Goal: Task Accomplishment & Management: Manage account settings

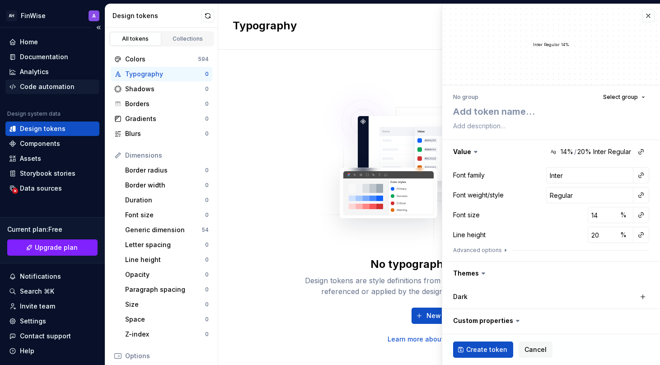
scroll to position [71, 0]
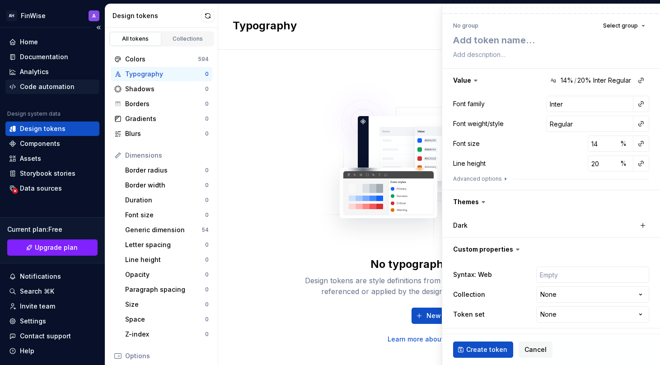
click at [54, 92] on div "Code automation" at bounding box center [52, 86] width 94 height 14
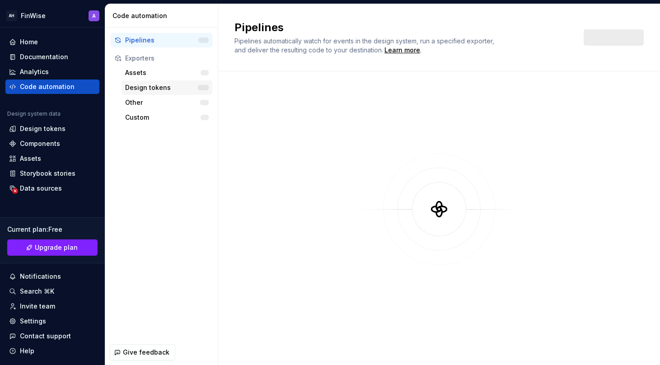
click at [156, 85] on div "Design tokens" at bounding box center [161, 87] width 73 height 9
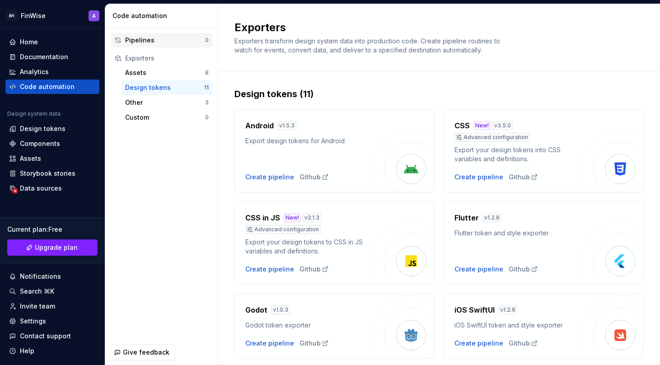
click at [148, 41] on div "Pipelines" at bounding box center [165, 40] width 80 height 9
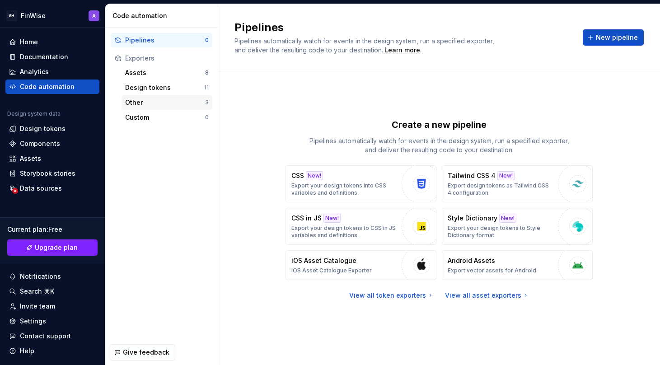
click at [142, 102] on div "Other" at bounding box center [165, 102] width 80 height 9
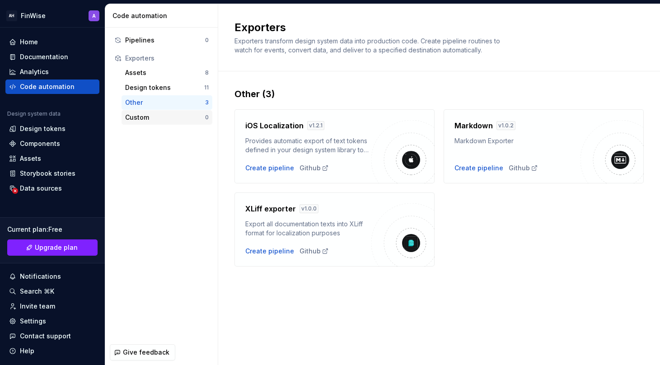
click at [146, 115] on div "Custom" at bounding box center [165, 117] width 80 height 9
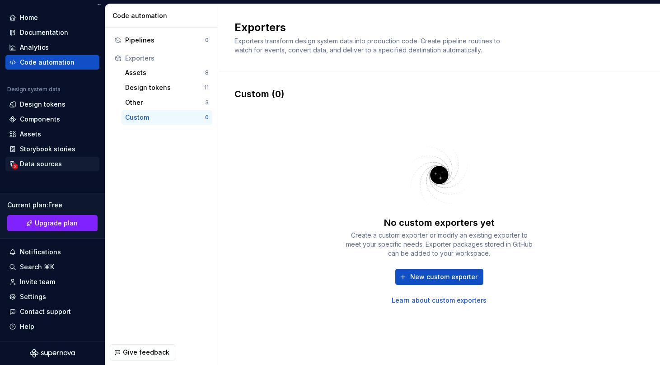
scroll to position [13, 0]
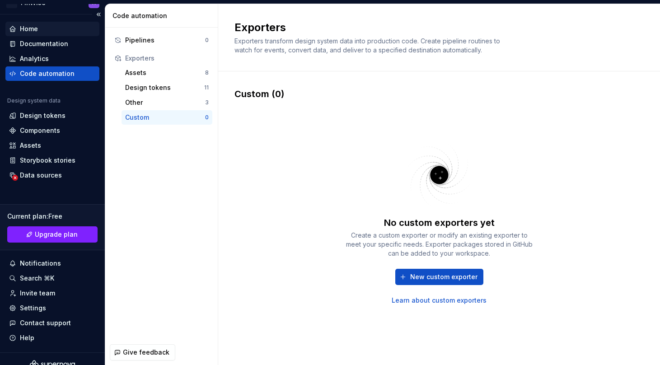
click at [52, 30] on div "Home" at bounding box center [52, 28] width 87 height 9
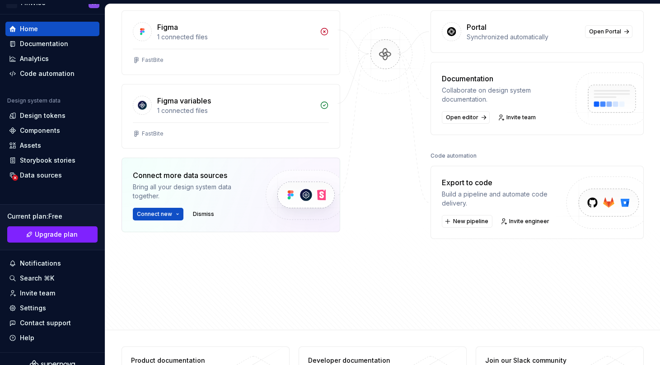
scroll to position [129, 0]
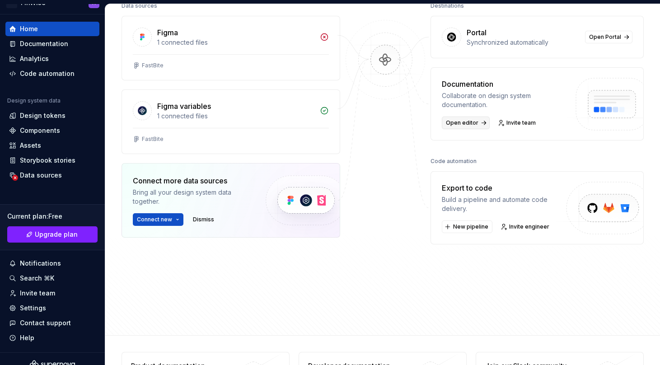
click at [459, 123] on span "Open editor" at bounding box center [462, 122] width 33 height 7
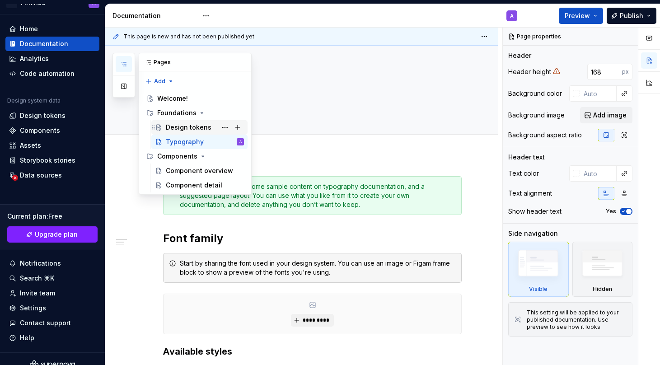
click at [182, 127] on div "Design tokens" at bounding box center [189, 127] width 46 height 9
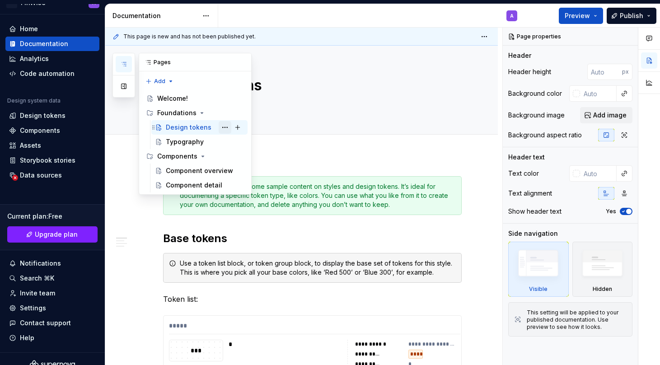
click at [224, 126] on button "Page tree" at bounding box center [225, 127] width 13 height 13
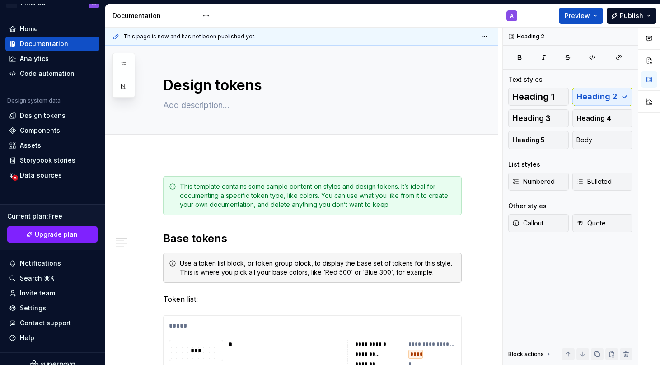
click at [361, 217] on html "AH FinWise A Home Documentation Analytics Code automation Design system data De…" at bounding box center [330, 182] width 660 height 365
click at [543, 94] on span "Heading 1" at bounding box center [533, 96] width 42 height 9
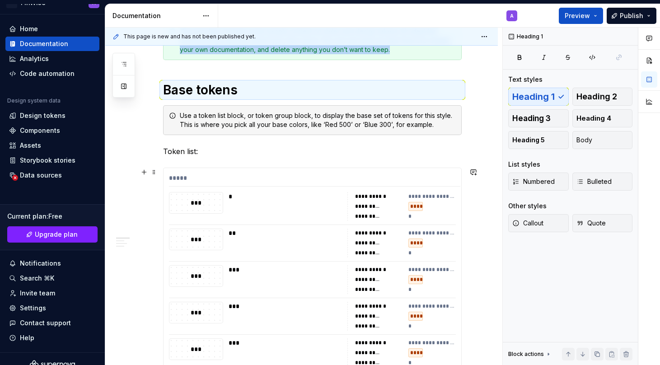
scroll to position [199, 0]
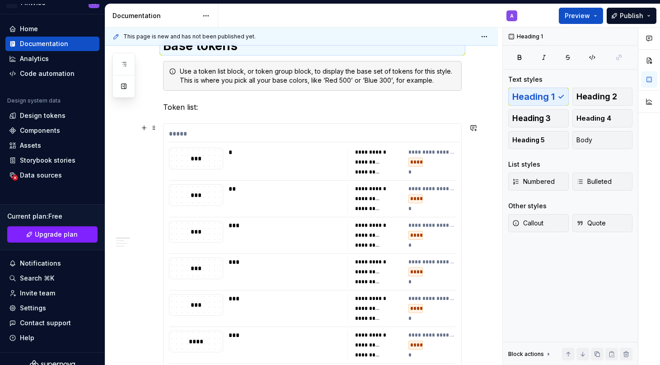
click at [200, 187] on div "***" at bounding box center [195, 195] width 53 height 21
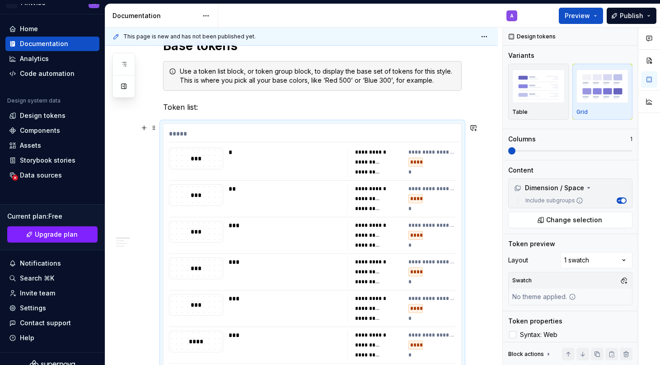
click at [205, 160] on div "***" at bounding box center [195, 159] width 53 height 10
click at [368, 158] on div "**********" at bounding box center [379, 162] width 48 height 9
click at [423, 158] on div "****" at bounding box center [415, 162] width 14 height 9
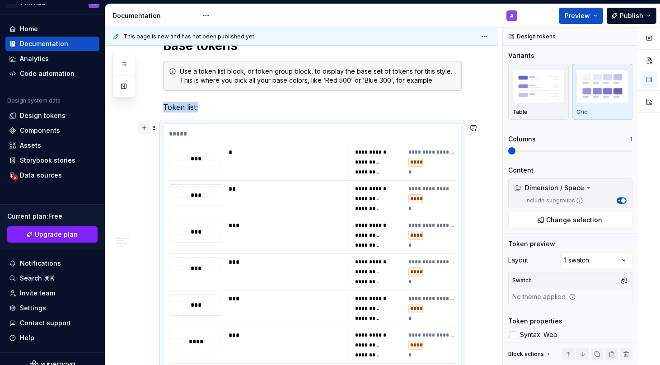
click at [141, 127] on button "button" at bounding box center [144, 127] width 13 height 13
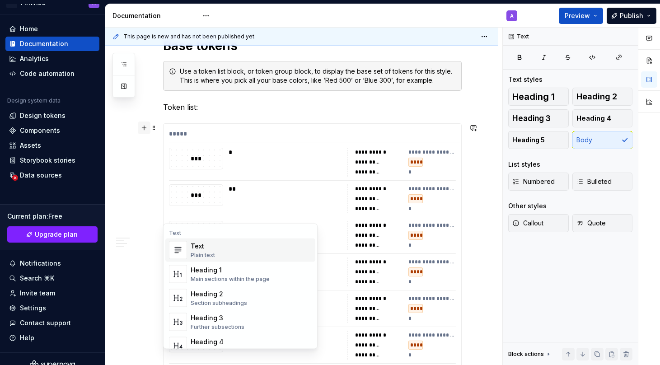
scroll to position [734, 0]
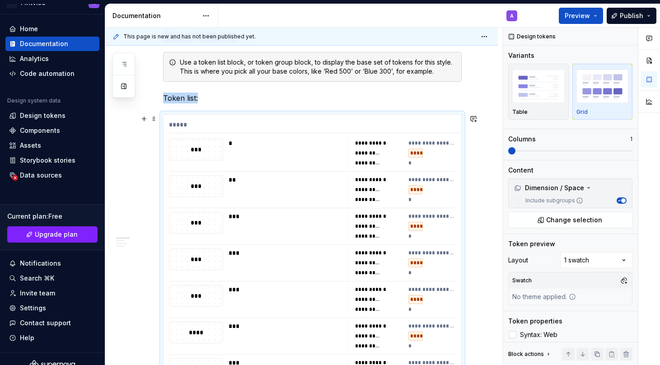
scroll to position [189, 0]
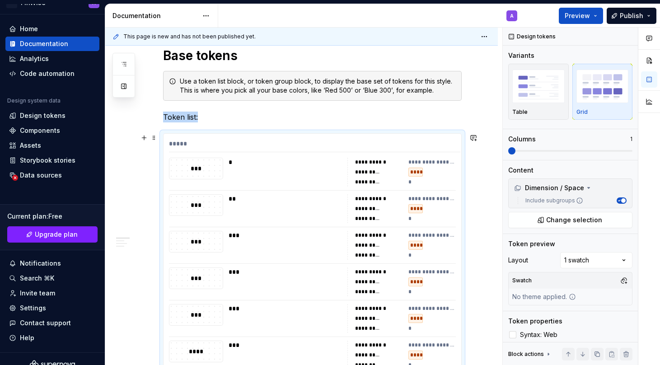
click at [193, 165] on div "***" at bounding box center [195, 168] width 53 height 10
click at [227, 165] on div "**********" at bounding box center [312, 172] width 287 height 29
click at [548, 86] on img "button" at bounding box center [538, 86] width 52 height 33
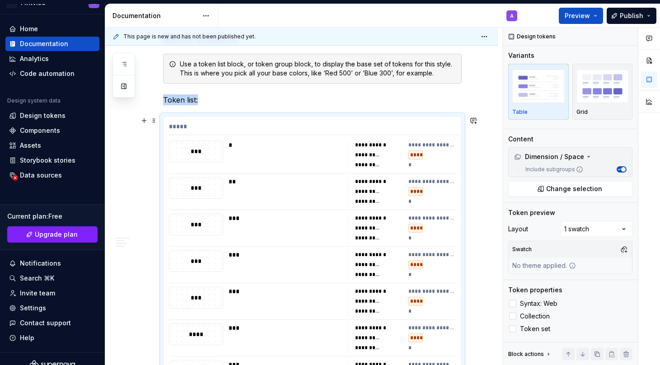
scroll to position [159, 0]
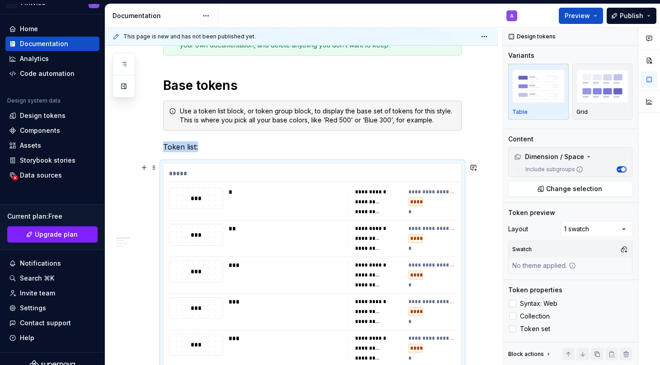
click at [338, 172] on div "*****" at bounding box center [314, 175] width 291 height 13
click at [282, 172] on div "*****" at bounding box center [314, 175] width 291 height 13
click at [389, 196] on div "**********" at bounding box center [379, 191] width 48 height 9
click at [374, 196] on div "**********" at bounding box center [379, 191] width 48 height 9
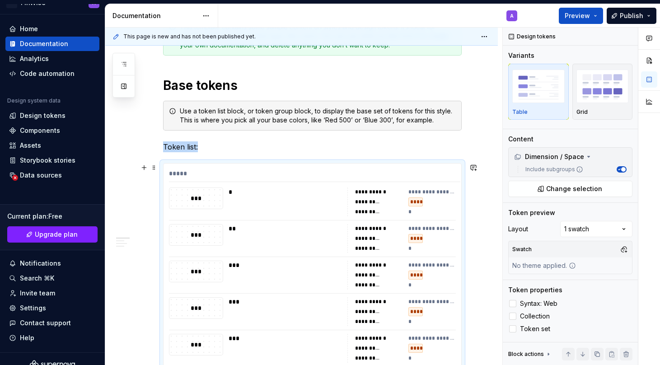
click at [374, 196] on div "**********" at bounding box center [379, 191] width 48 height 9
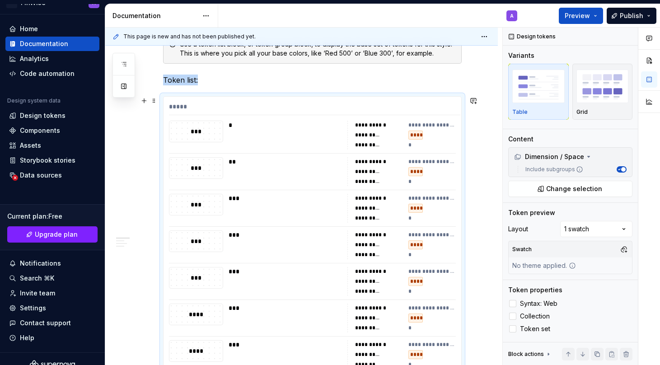
scroll to position [265, 0]
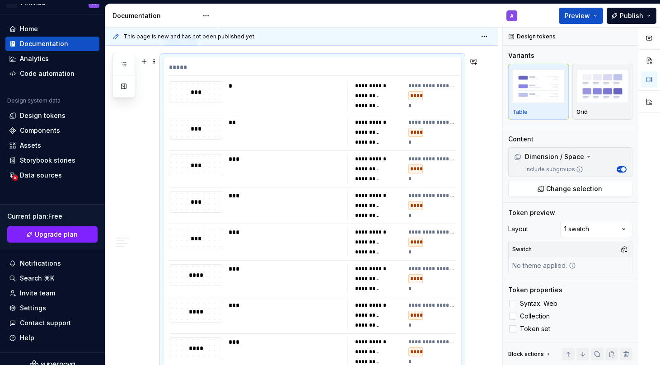
click at [410, 200] on div "**********" at bounding box center [401, 205] width 108 height 29
click at [554, 196] on div "Design tokens Variants Table Grid Content Dimension / Space Include subgroups C…" at bounding box center [570, 197] width 135 height 338
click at [553, 190] on span "Change selection" at bounding box center [574, 188] width 56 height 9
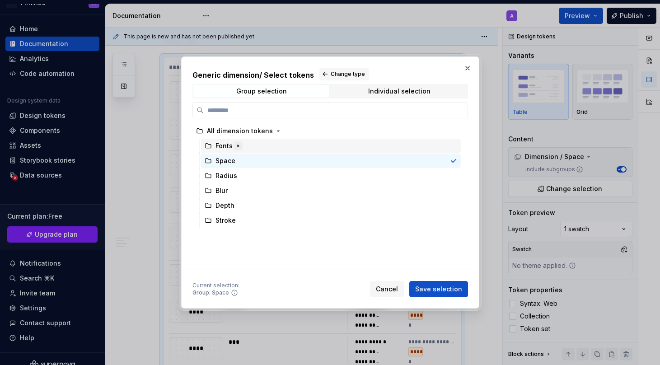
click at [240, 144] on icon "button" at bounding box center [237, 145] width 7 height 7
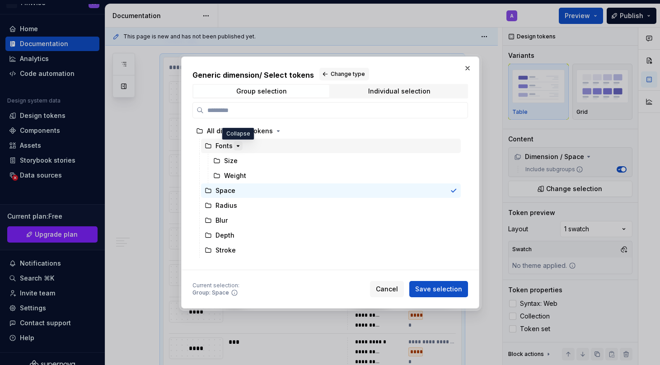
click at [240, 144] on icon "button" at bounding box center [237, 145] width 7 height 7
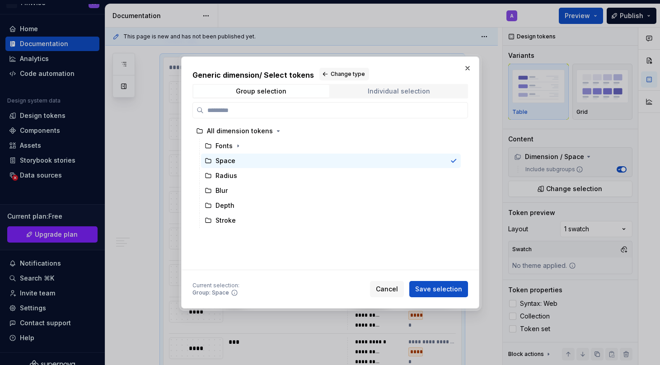
click at [362, 92] on span "Individual selection" at bounding box center [399, 91] width 136 height 13
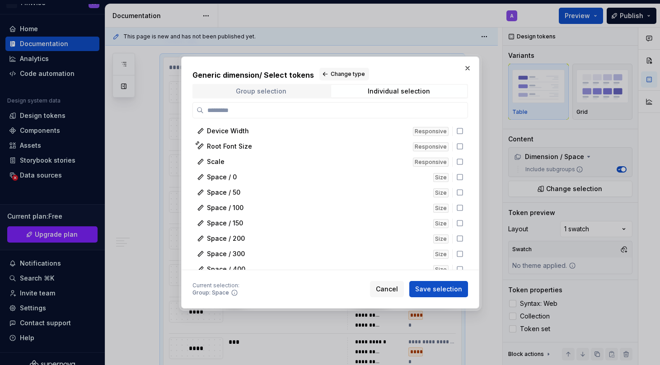
click at [283, 89] on div "Group selection" at bounding box center [261, 91] width 51 height 7
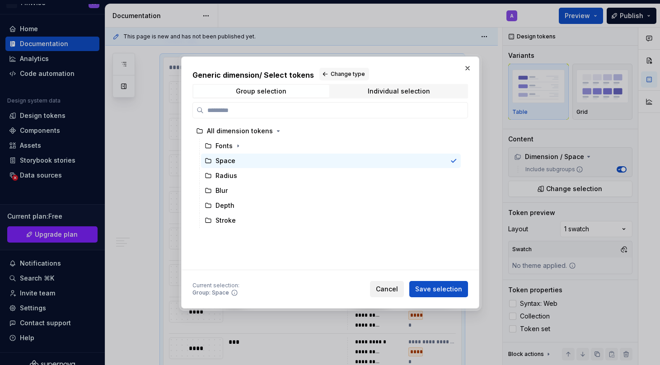
click at [380, 281] on div "Cancel Save selection" at bounding box center [419, 289] width 98 height 16
click at [386, 286] on span "Cancel" at bounding box center [387, 288] width 22 height 9
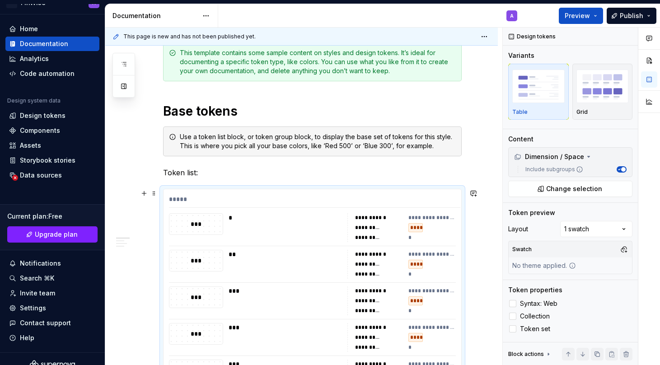
scroll to position [111, 0]
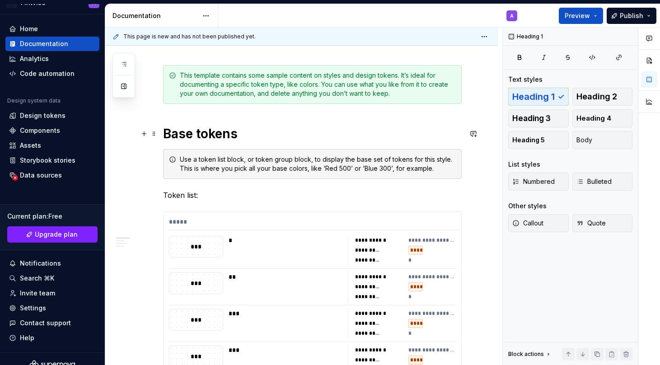
click at [207, 141] on h1 "Base tokens" at bounding box center [312, 134] width 298 height 16
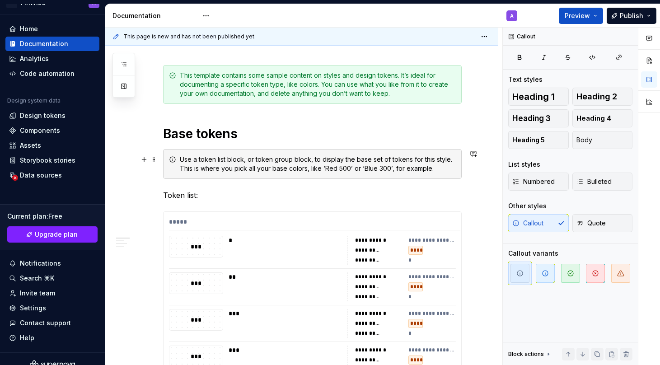
click at [190, 158] on div "Use a token list block, or token group block, to display the base set of tokens…" at bounding box center [318, 164] width 276 height 18
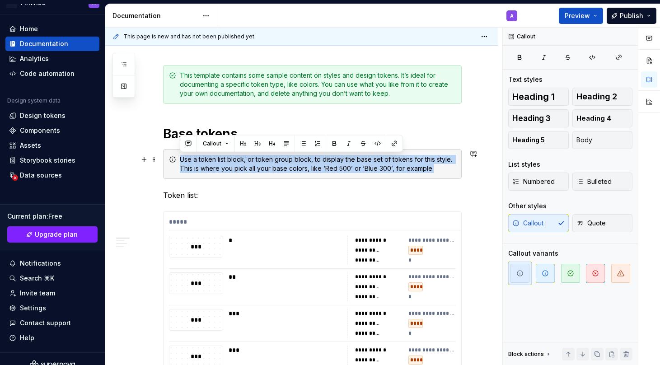
click at [190, 158] on div "Use a token list block, or token group block, to display the base set of tokens…" at bounding box center [318, 164] width 276 height 18
click at [285, 168] on div "Use a token list block, or token group block, to display the base set of tokens…" at bounding box center [318, 164] width 276 height 18
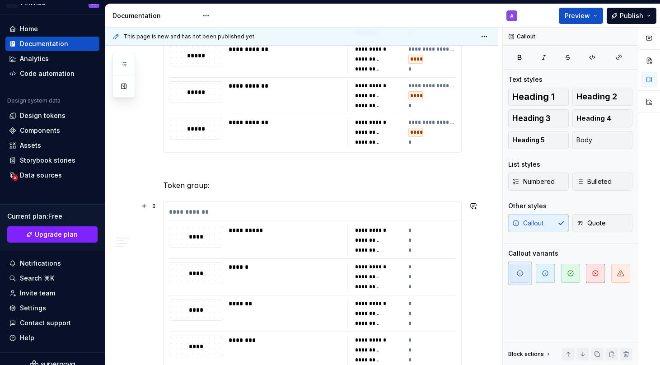
scroll to position [926, 0]
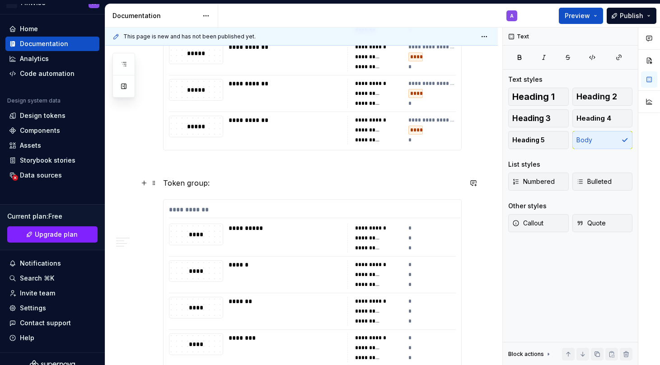
click at [182, 185] on p "Token group:" at bounding box center [312, 182] width 298 height 11
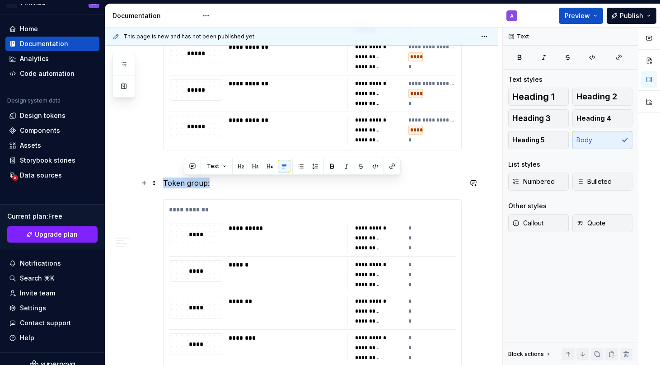
click at [182, 185] on p "Token group:" at bounding box center [312, 182] width 298 height 11
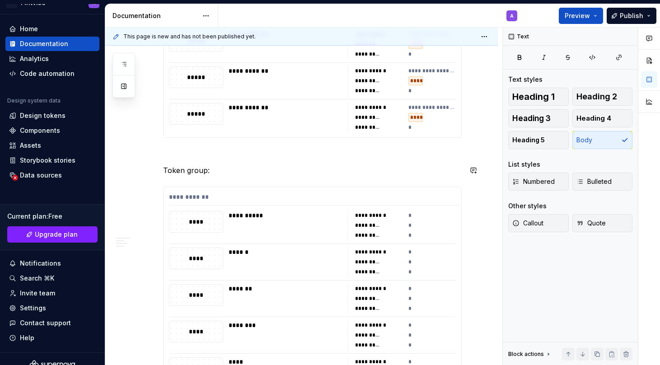
click at [213, 177] on div "**********" at bounding box center [312, 180] width 298 height 1886
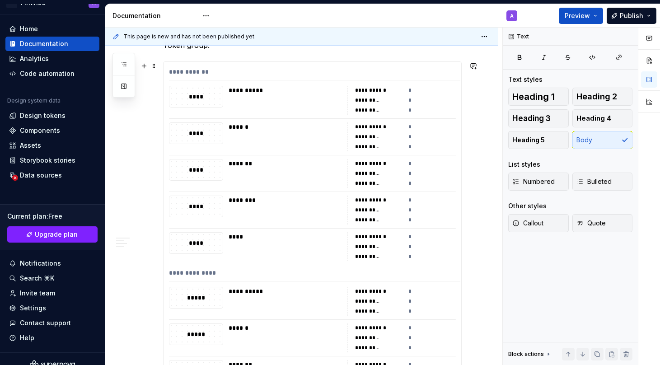
scroll to position [1017, 0]
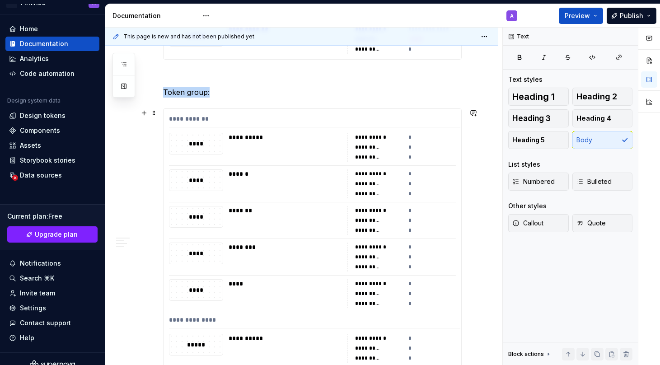
click at [203, 118] on div "**********" at bounding box center [314, 120] width 291 height 13
click at [217, 94] on p "Token group:" at bounding box center [312, 92] width 298 height 11
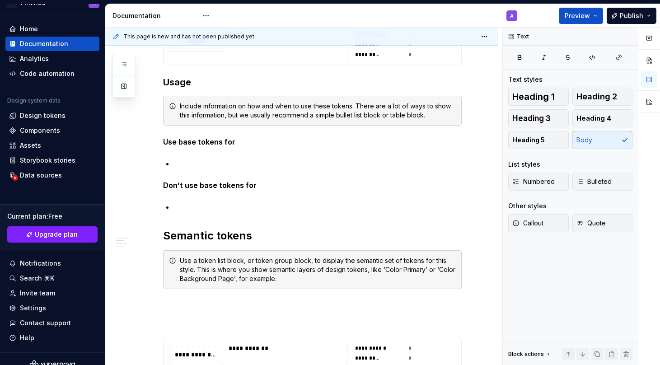
scroll to position [1519, 0]
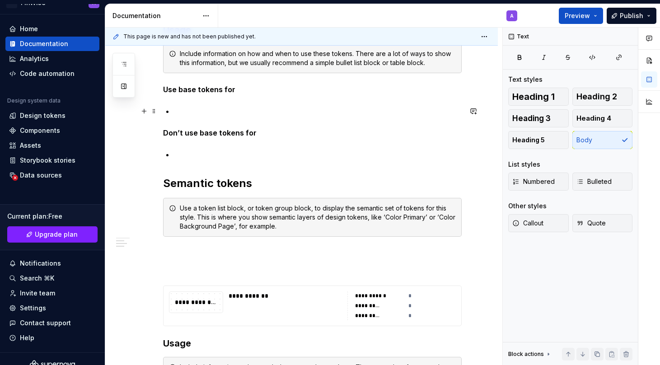
click at [212, 107] on p at bounding box center [318, 111] width 288 height 11
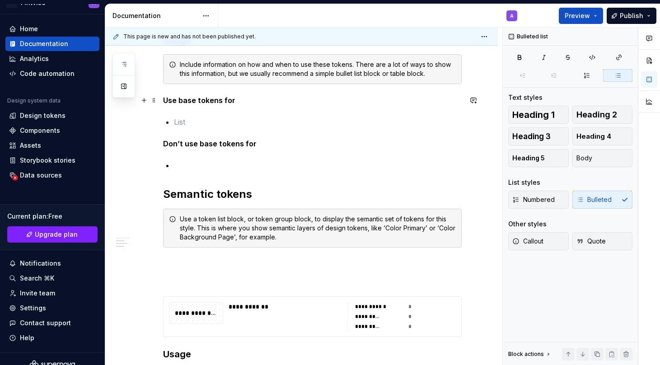
scroll to position [1505, 0]
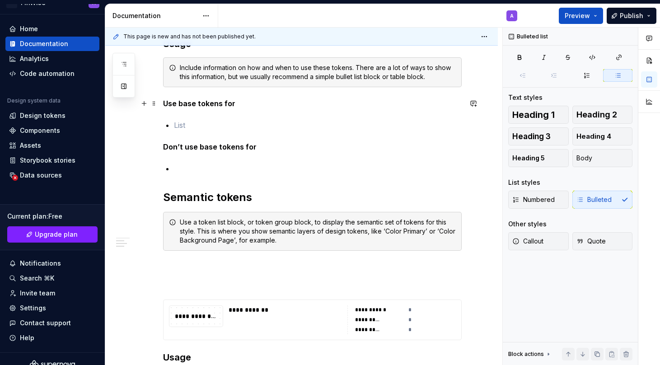
click at [216, 102] on strong "Use base tokens for" at bounding box center [199, 103] width 72 height 9
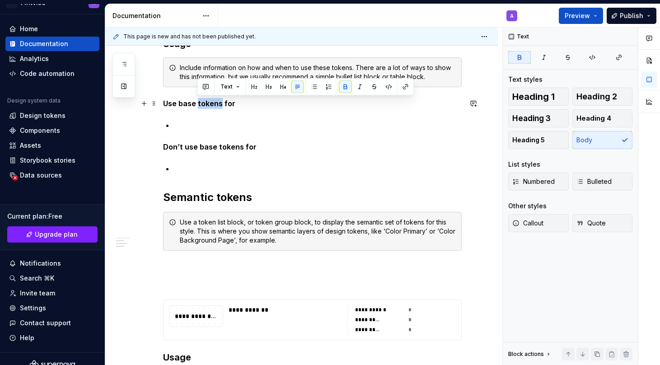
click at [216, 102] on strong "Use base tokens for" at bounding box center [199, 103] width 72 height 9
click at [213, 120] on p at bounding box center [318, 125] width 288 height 11
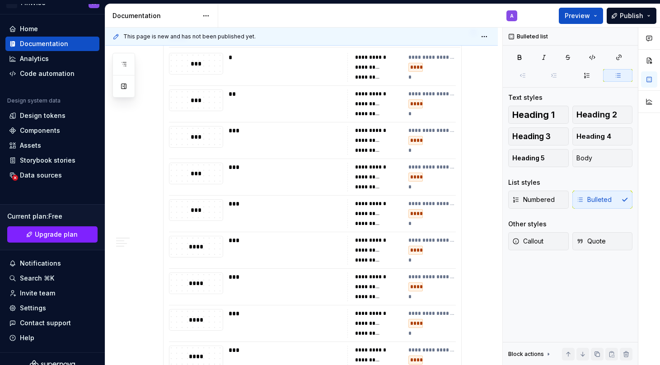
scroll to position [0, 0]
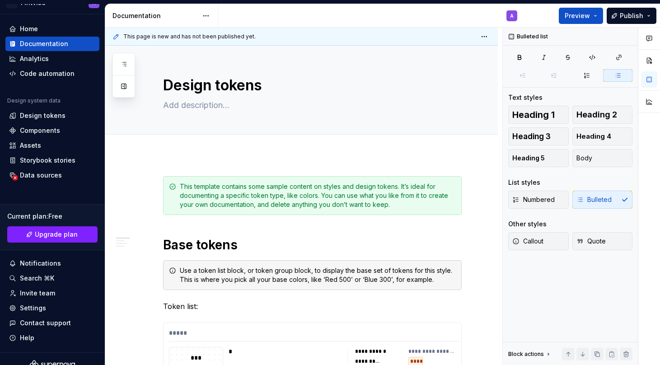
click at [180, 37] on span "This page is new and has not been published yet." at bounding box center [189, 36] width 132 height 7
click at [487, 36] on html "AH FinWise A Home Documentation Analytics Code automation Design system data De…" at bounding box center [330, 182] width 660 height 365
click at [488, 34] on html "AH FinWise A Home Documentation Analytics Code automation Design system data De…" at bounding box center [330, 182] width 660 height 365
click at [521, 200] on span "Numbered" at bounding box center [533, 199] width 42 height 9
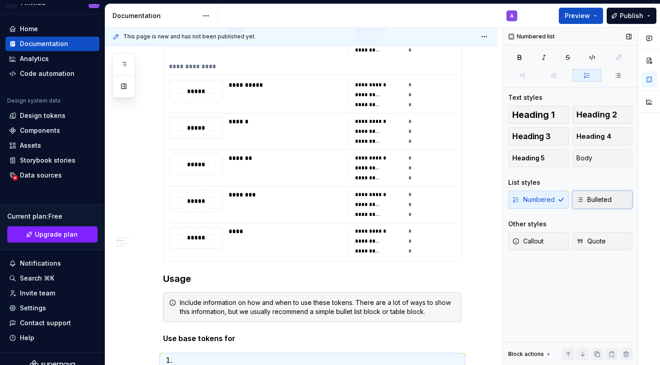
click at [586, 203] on span "Bulleted" at bounding box center [593, 199] width 35 height 9
click at [544, 241] on button "Callout" at bounding box center [538, 241] width 61 height 18
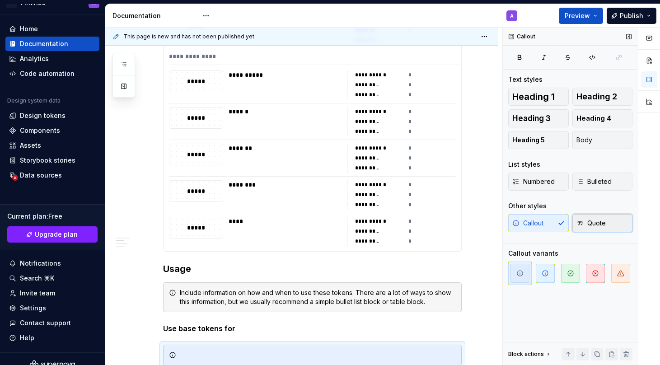
click at [593, 223] on span "Quote" at bounding box center [590, 223] width 29 height 9
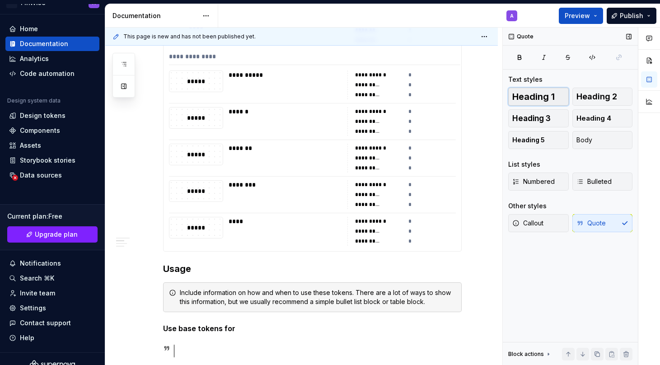
click at [549, 92] on span "Heading 1" at bounding box center [533, 96] width 42 height 9
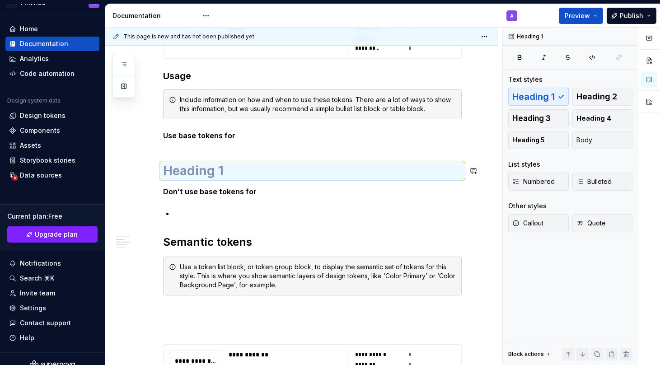
scroll to position [1495, 0]
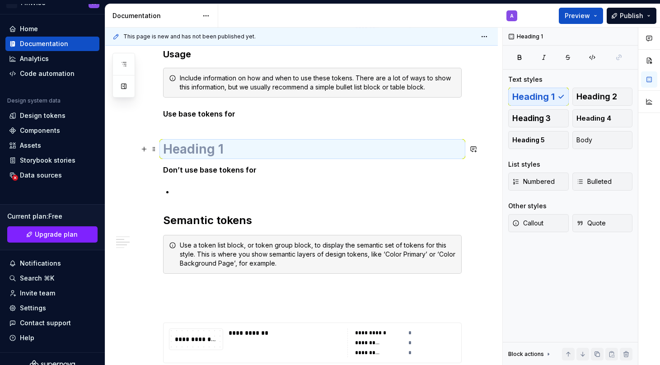
click at [221, 150] on h1 at bounding box center [312, 149] width 298 height 16
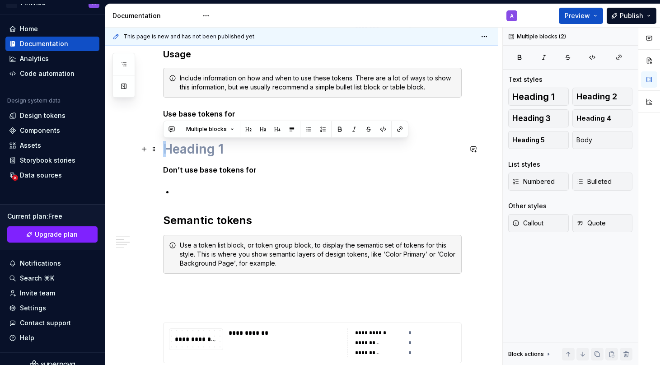
click at [221, 150] on h1 at bounding box center [312, 149] width 298 height 16
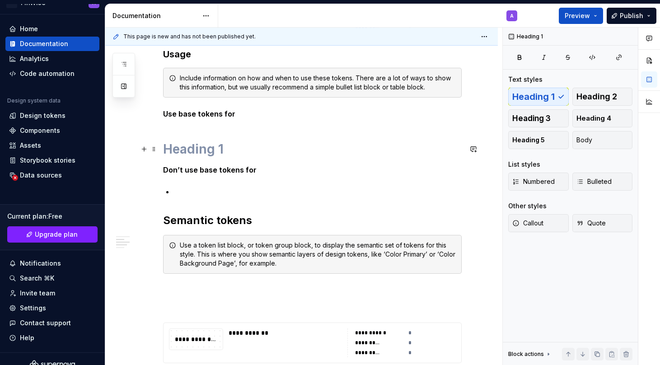
click at [221, 150] on h1 at bounding box center [312, 149] width 298 height 16
click at [222, 150] on h1 at bounding box center [312, 149] width 298 height 16
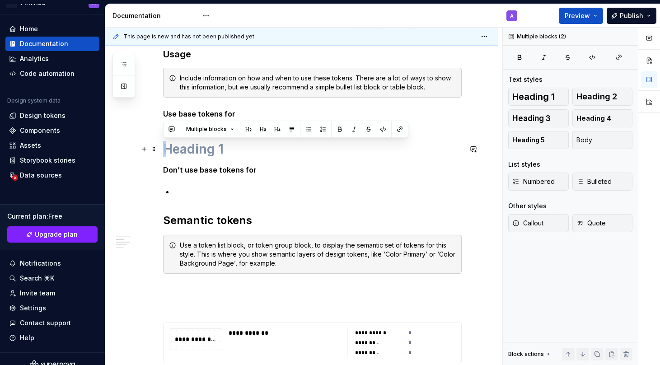
click at [222, 150] on h1 at bounding box center [312, 149] width 298 height 16
click at [237, 149] on h1 at bounding box center [312, 149] width 298 height 16
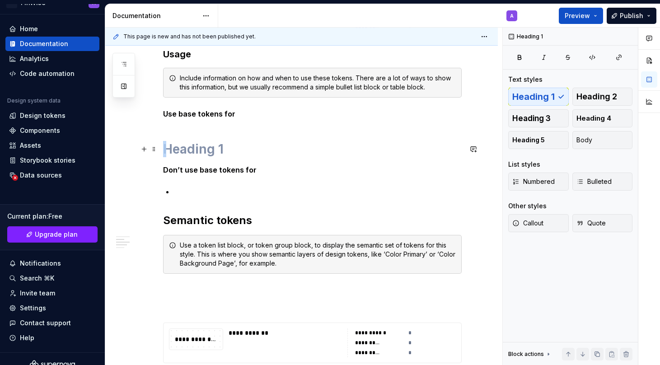
click at [237, 149] on h1 at bounding box center [312, 149] width 298 height 16
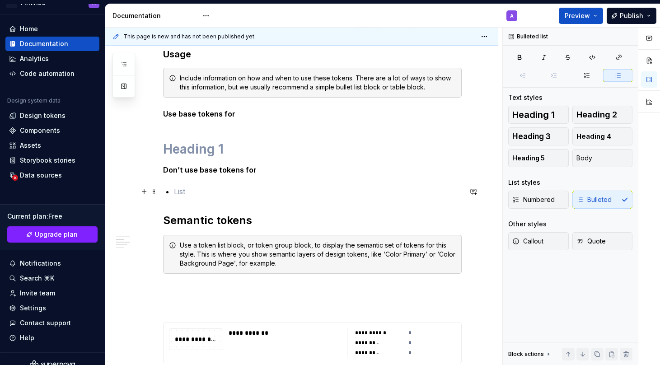
click at [192, 192] on p at bounding box center [318, 191] width 288 height 11
click at [194, 149] on h1 at bounding box center [312, 149] width 298 height 16
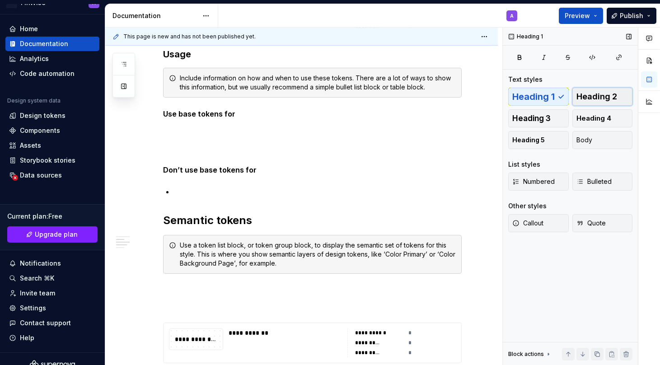
click at [582, 90] on button "Heading 2" at bounding box center [602, 97] width 61 height 18
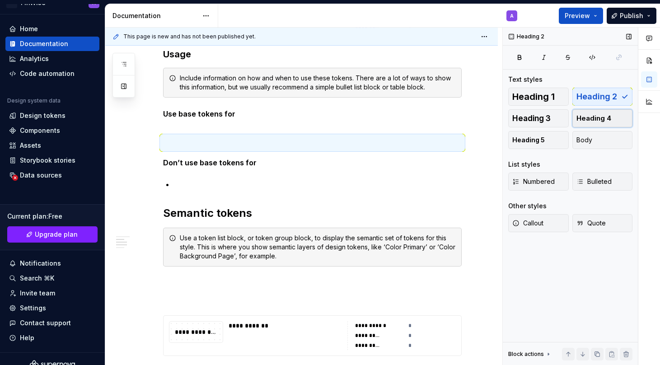
click at [601, 113] on button "Heading 4" at bounding box center [602, 118] width 61 height 18
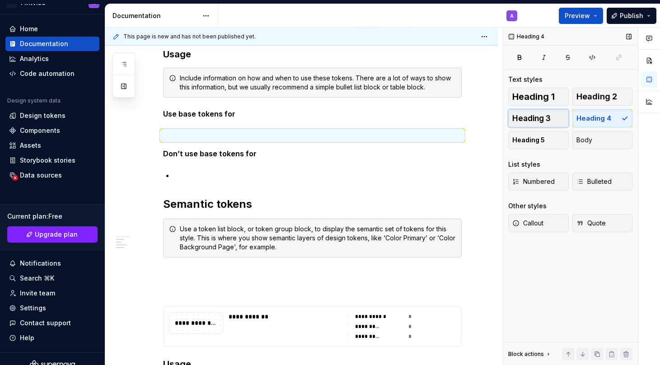
click at [561, 115] on button "Heading 3" at bounding box center [538, 118] width 61 height 18
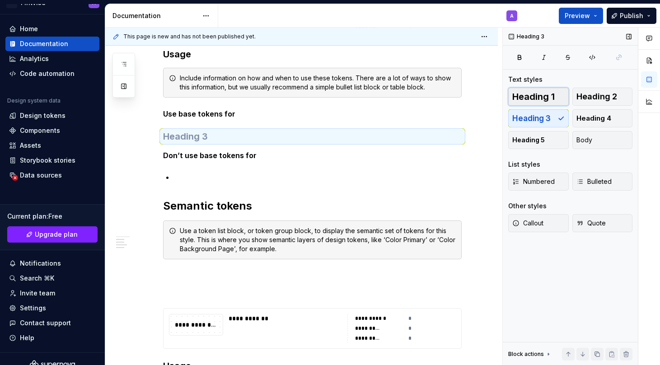
click at [563, 102] on button "Heading 1" at bounding box center [538, 97] width 61 height 18
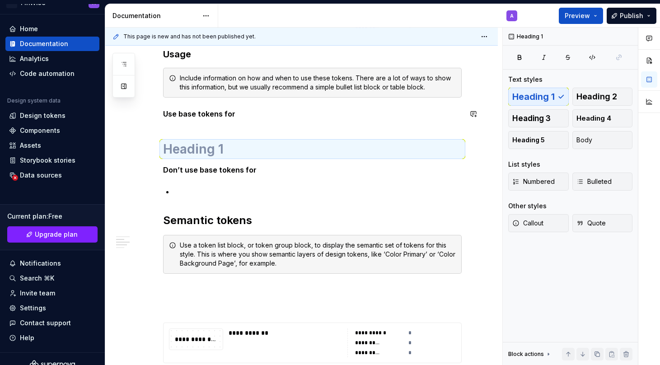
scroll to position [1468, 0]
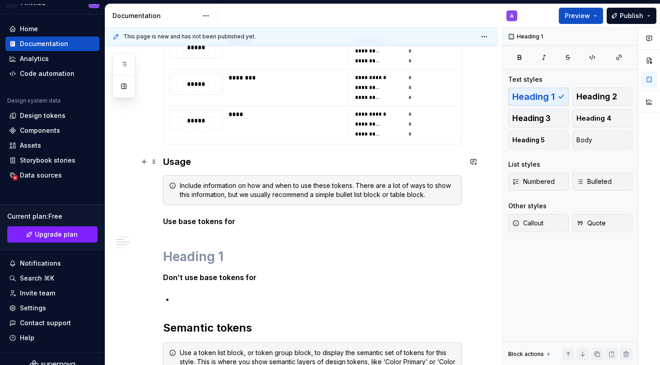
scroll to position [1406, 0]
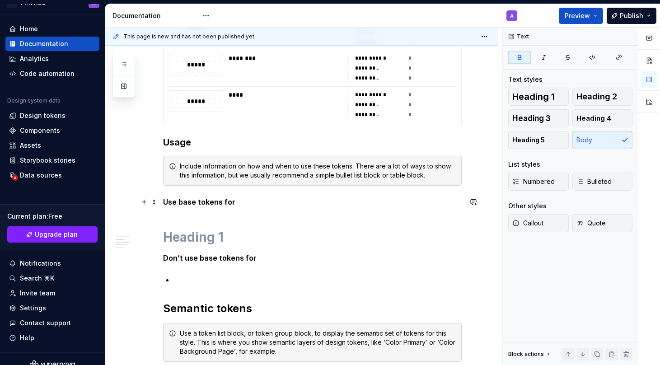
click at [206, 207] on p "Use base tokens for" at bounding box center [312, 201] width 298 height 11
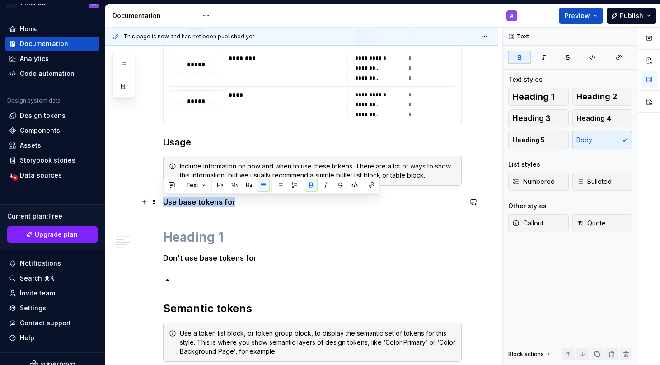
click at [206, 207] on p "Use base tokens for" at bounding box center [312, 201] width 298 height 11
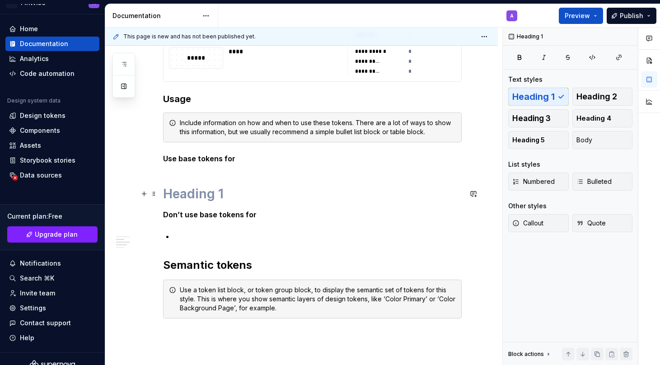
scroll to position [1504, 0]
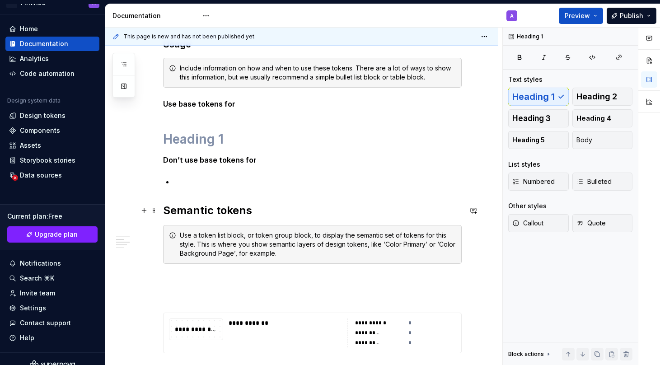
click at [187, 212] on h2 "Semantic tokens" at bounding box center [312, 210] width 298 height 14
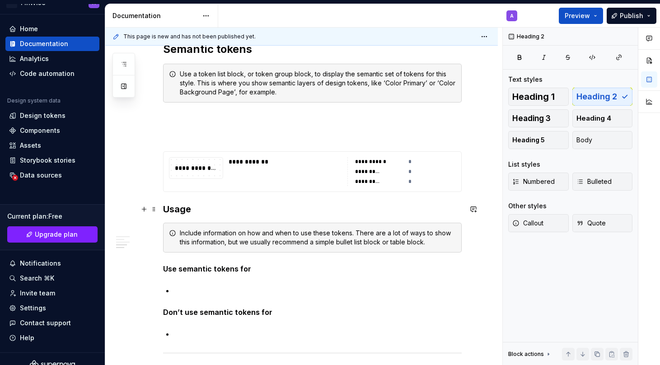
scroll to position [1648, 0]
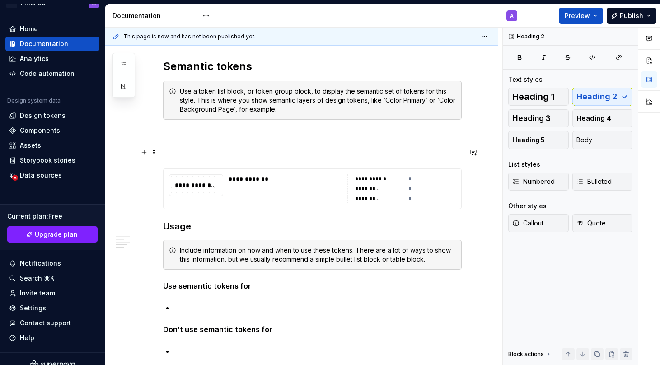
click at [238, 156] on p at bounding box center [312, 152] width 298 height 11
click at [237, 181] on div "**********" at bounding box center [287, 178] width 118 height 9
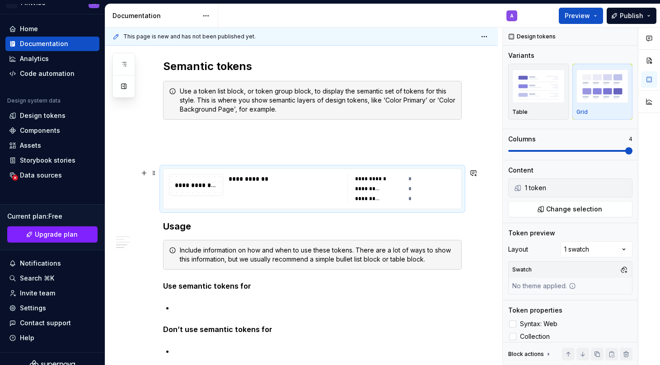
type textarea "*"
click at [177, 183] on div "**********" at bounding box center [195, 185] width 53 height 10
click at [386, 181] on div "**********" at bounding box center [371, 178] width 33 height 7
click at [269, 177] on div "**********" at bounding box center [287, 178] width 118 height 9
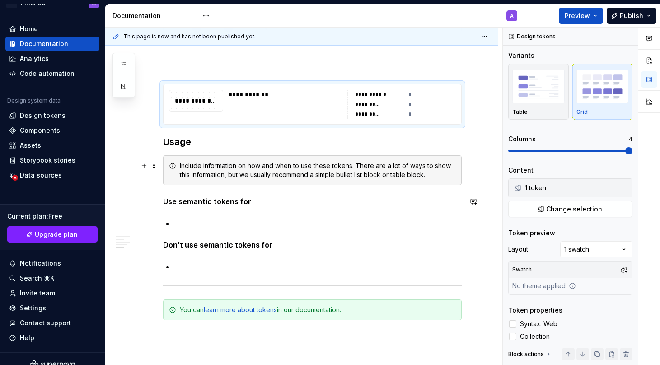
scroll to position [1686, 0]
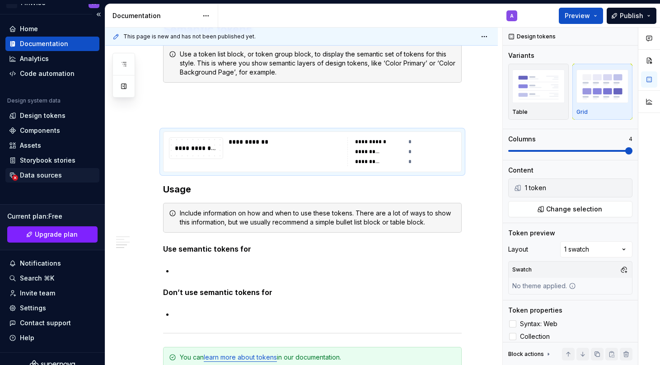
click at [42, 173] on div "Data sources" at bounding box center [41, 175] width 42 height 9
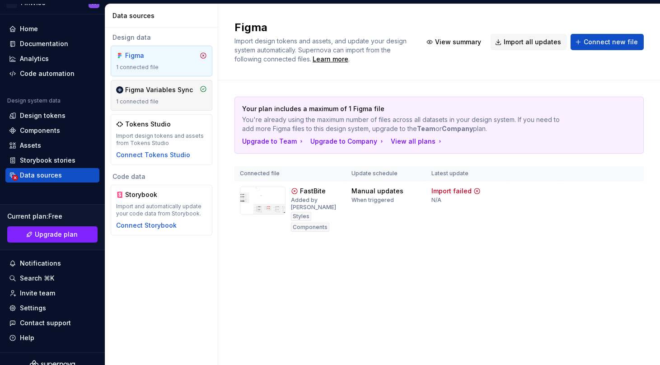
click at [169, 84] on div "Figma Variables Sync 1 connected file" at bounding box center [162, 95] width 102 height 31
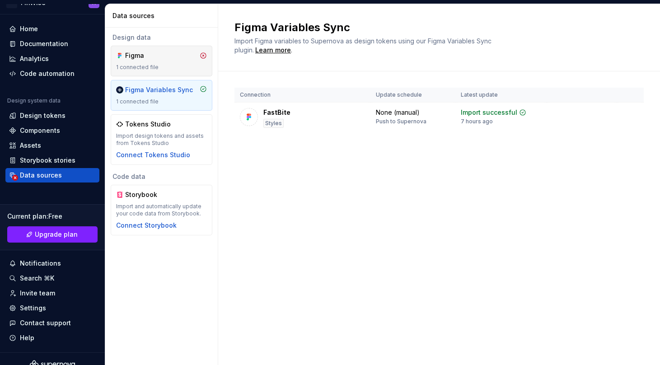
click at [169, 59] on div "Figma" at bounding box center [161, 55] width 91 height 9
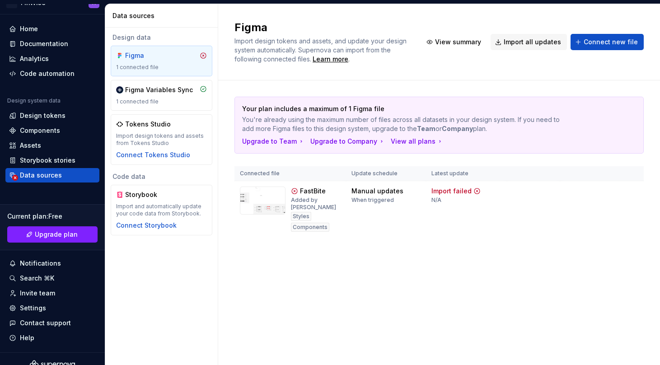
click at [203, 53] on icon at bounding box center [203, 55] width 7 height 7
click at [188, 65] on div "1 connected file" at bounding box center [161, 67] width 91 height 7
click at [180, 101] on div "1 connected file" at bounding box center [161, 101] width 91 height 7
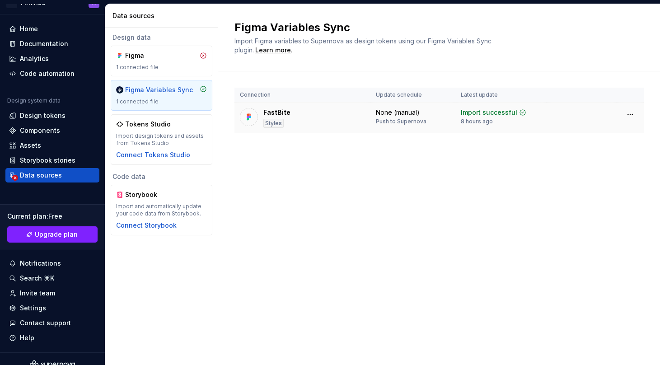
click at [384, 109] on div "None (manual)" at bounding box center [398, 112] width 44 height 9
click at [483, 115] on div "Import successful" at bounding box center [489, 112] width 56 height 9
click at [274, 122] on div "Styles" at bounding box center [273, 123] width 20 height 9
click at [632, 116] on html "AH FinWise A Home Documentation Analytics Code automation Design system data De…" at bounding box center [330, 182] width 660 height 365
click at [624, 130] on div "Disconnect plugin" at bounding box center [624, 133] width 59 height 9
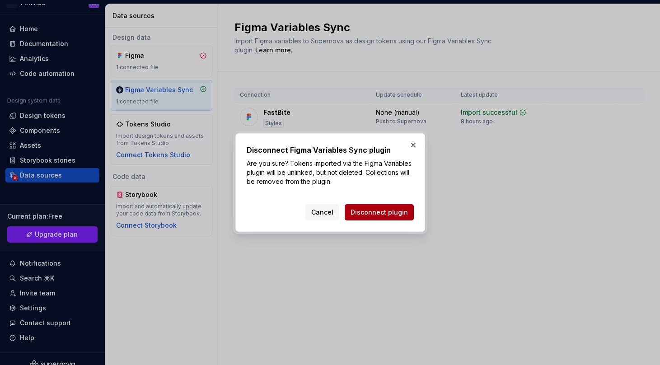
click at [398, 212] on span "Disconnect plugin" at bounding box center [378, 212] width 57 height 9
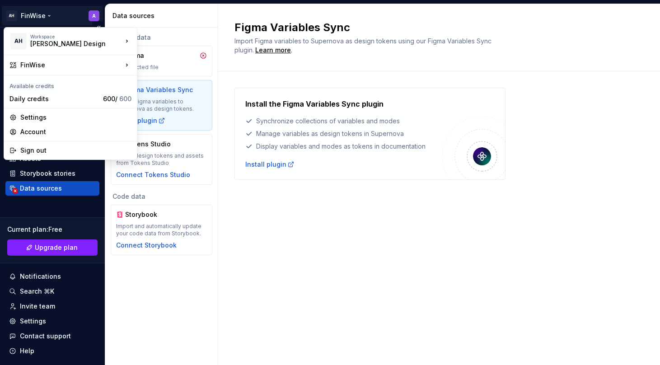
click at [89, 19] on html "AH FinWise A Home Documentation Analytics Code automation Design system data De…" at bounding box center [330, 182] width 660 height 365
click at [75, 146] on div "Sign out" at bounding box center [75, 150] width 111 height 9
